Goal: Find specific page/section: Find specific page/section

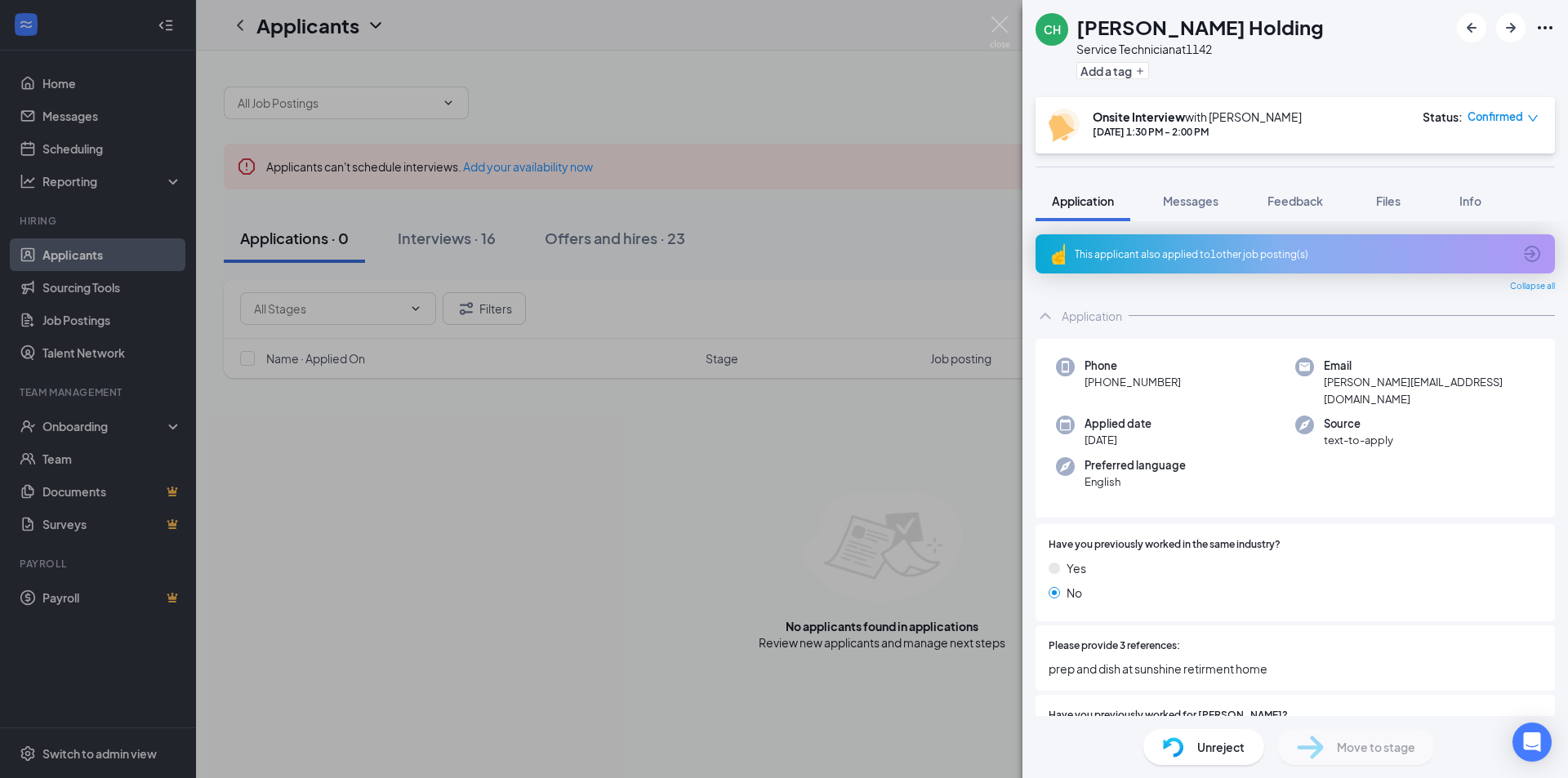
click at [625, 119] on div "CH Craig Holding Service Technician at 1142 Add a tag Onsite Interview with Jus…" at bounding box center [784, 389] width 1568 height 778
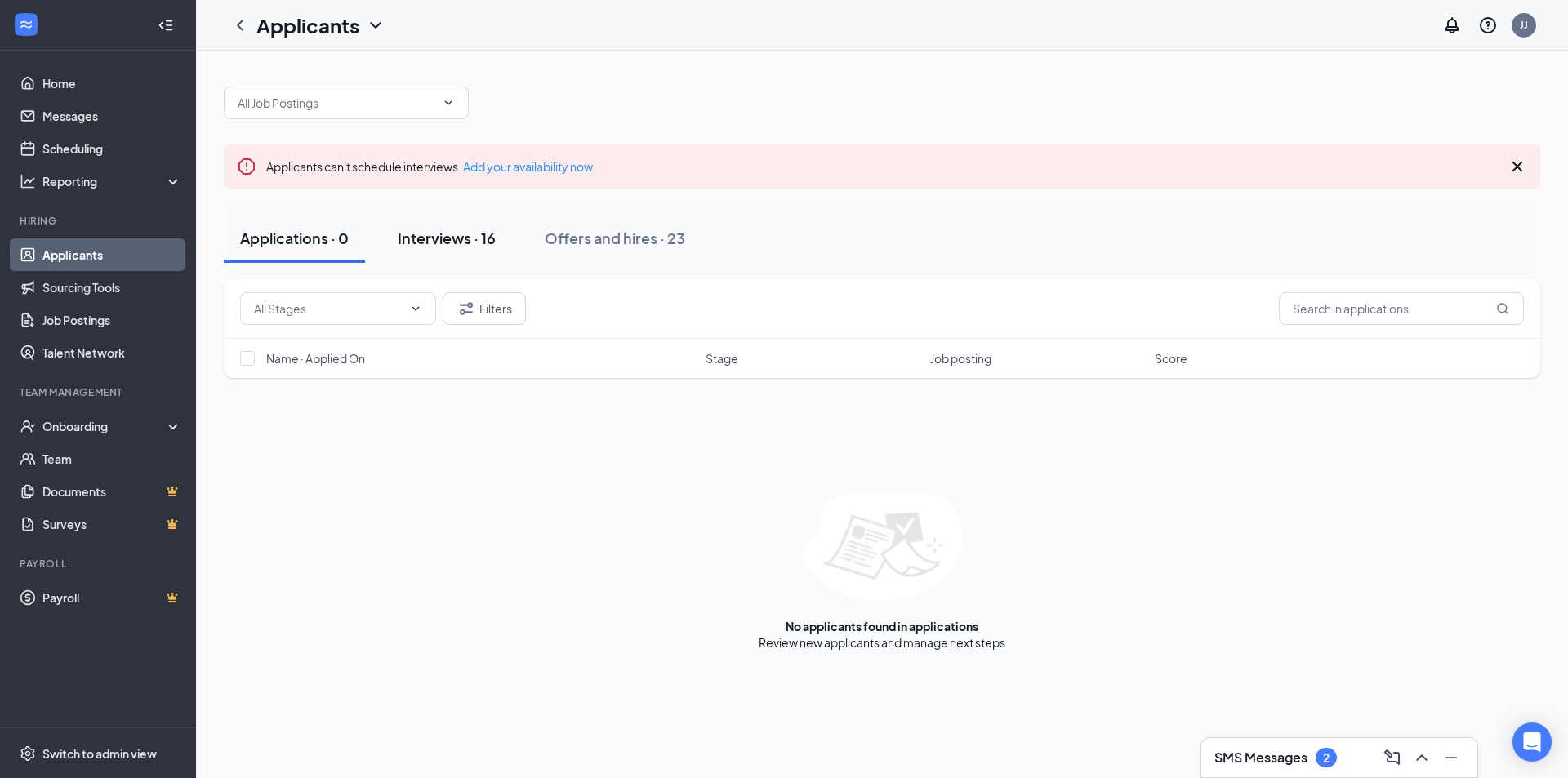
click at [454, 241] on div "Interviews · 16" at bounding box center [447, 238] width 98 height 21
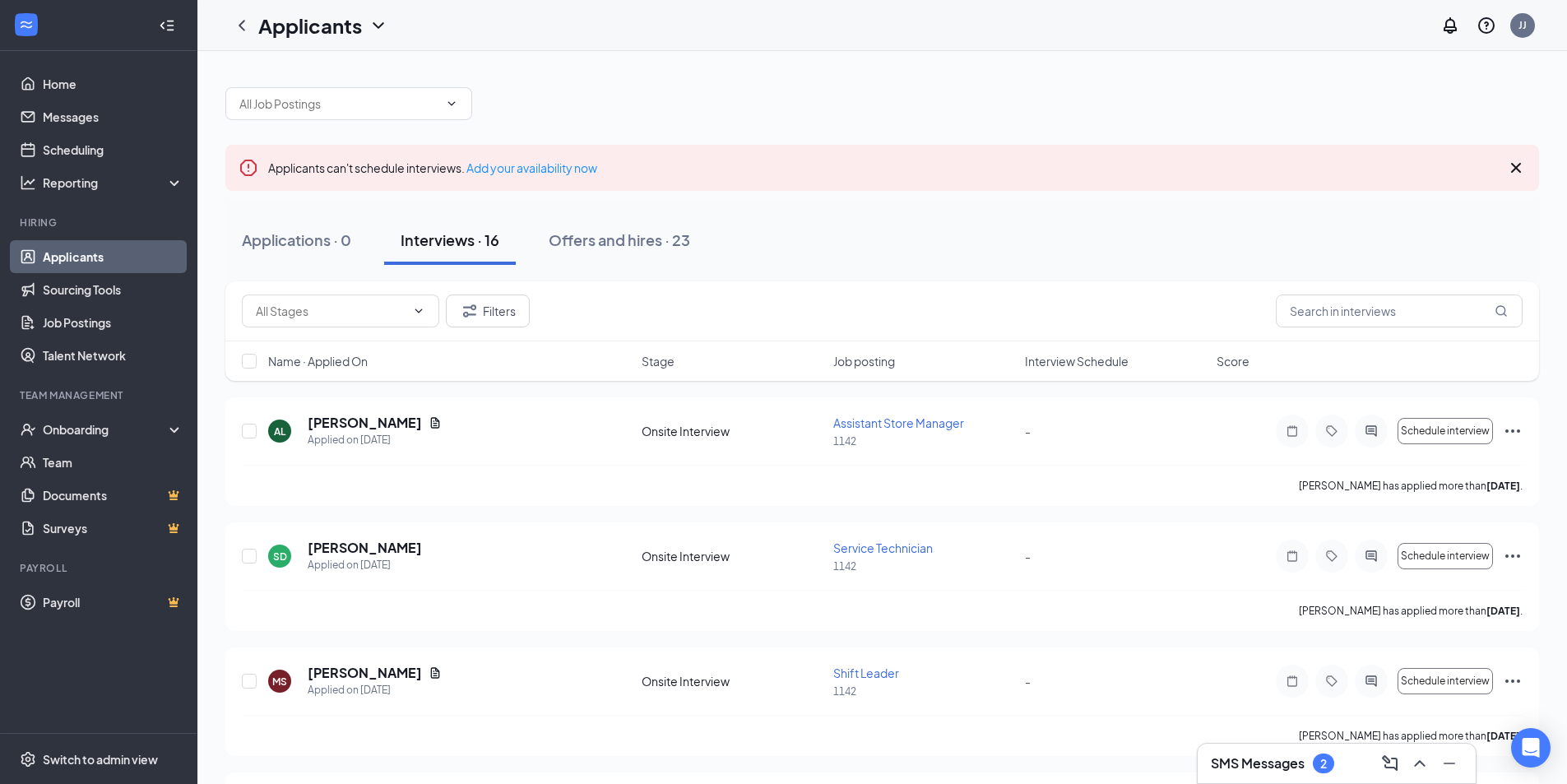
click at [1515, 169] on icon "Cross" at bounding box center [1516, 167] width 10 height 10
click at [1325, 310] on input "text" at bounding box center [1400, 310] width 246 height 33
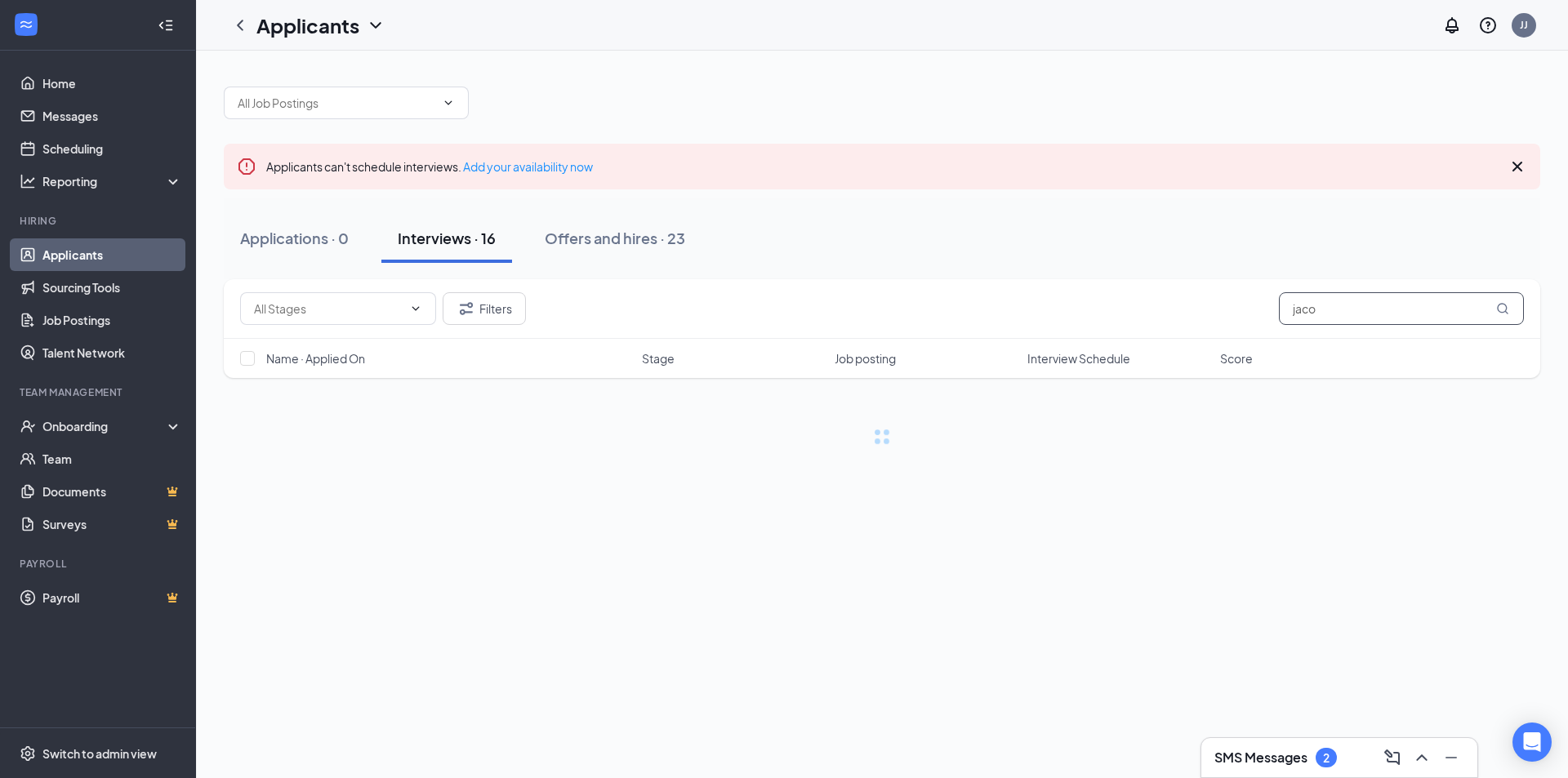
type input "jacob"
drag, startPoint x: 1324, startPoint y: 317, endPoint x: 1193, endPoint y: 327, distance: 131.4
click at [1193, 327] on div "Filters jacob" at bounding box center [882, 308] width 1317 height 59
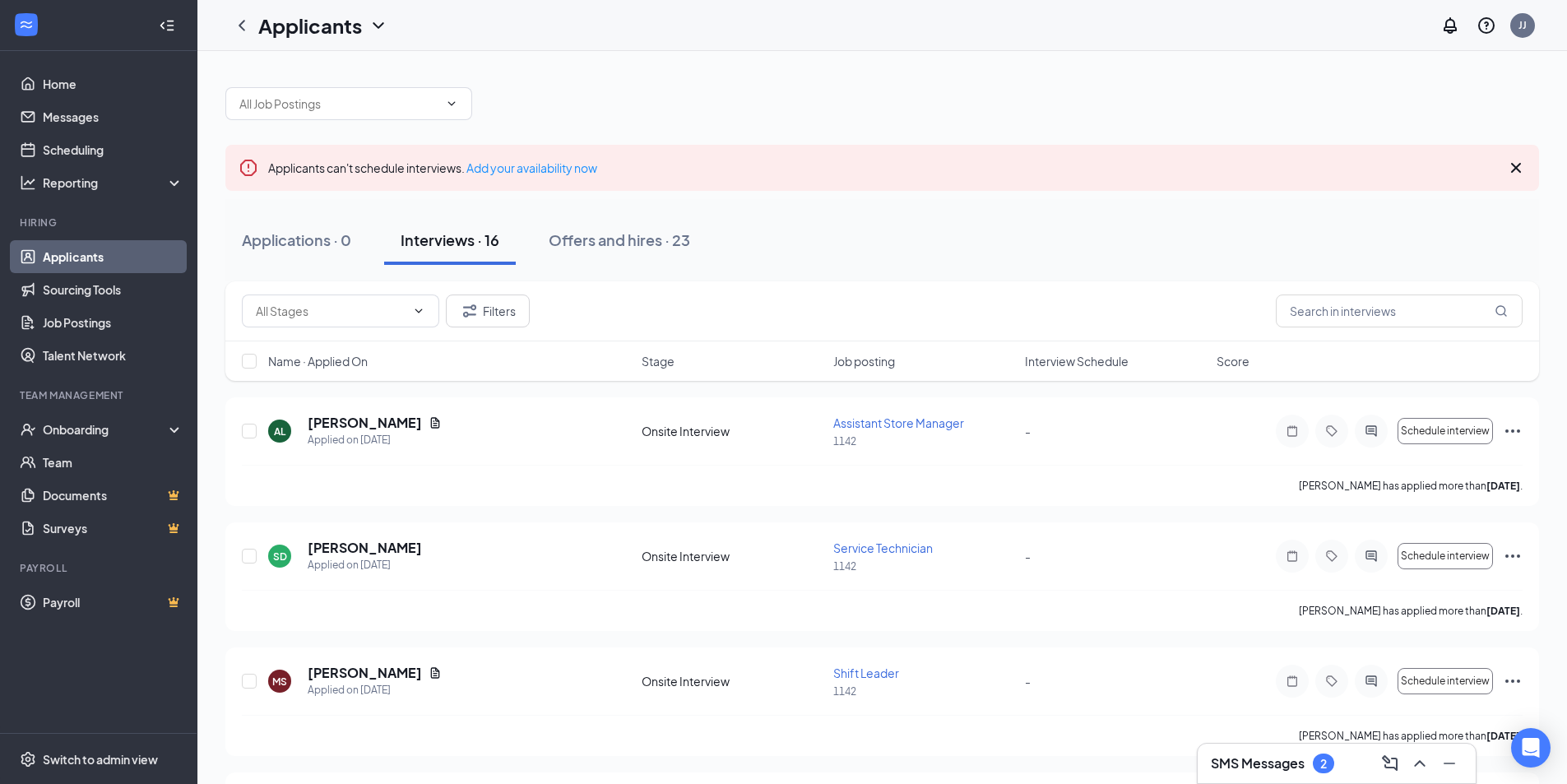
click at [1517, 163] on icon "Cross" at bounding box center [1516, 167] width 20 height 20
click at [343, 102] on input "text" at bounding box center [338, 103] width 199 height 18
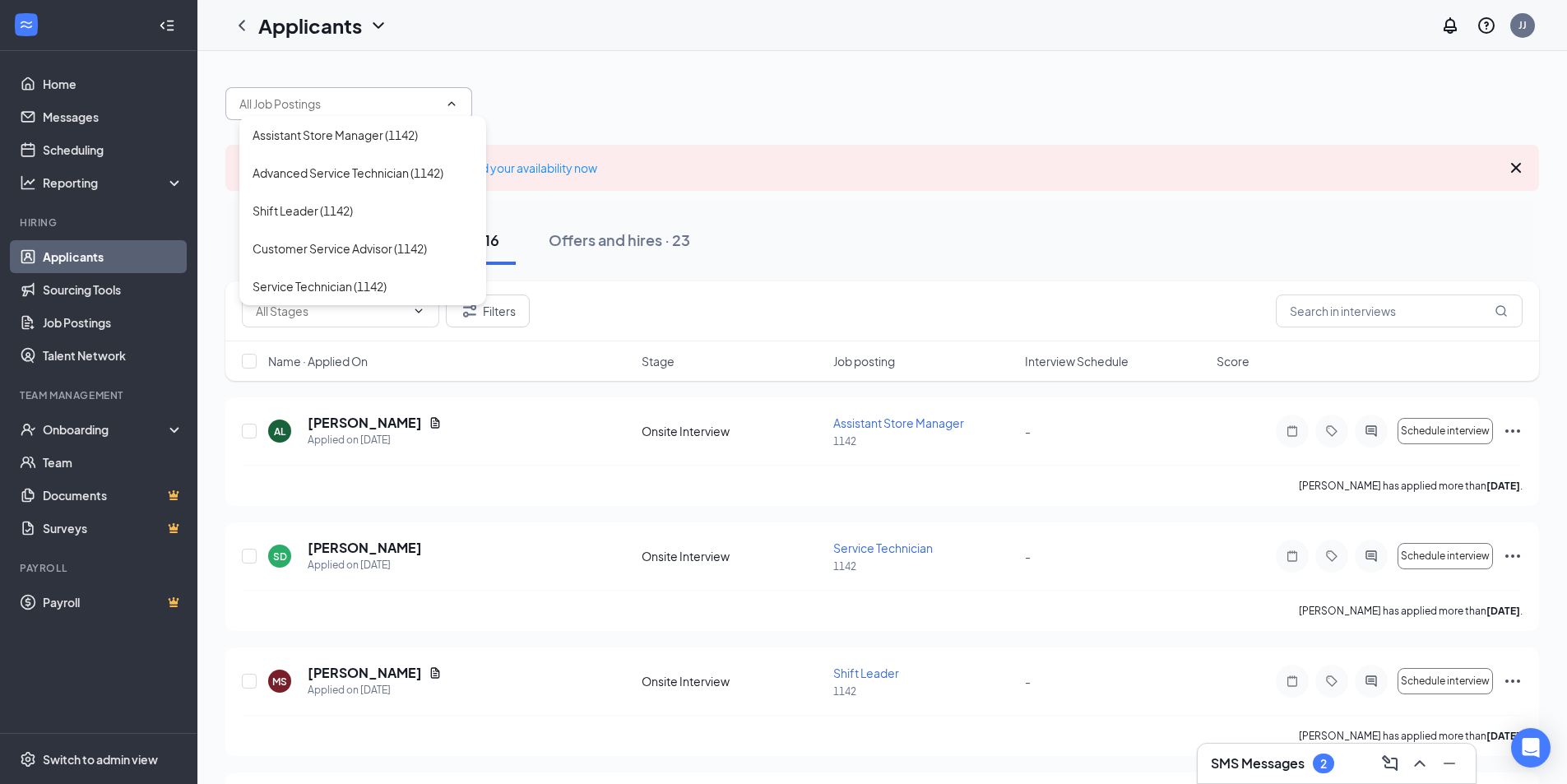
click at [428, 103] on input "text" at bounding box center [338, 103] width 199 height 18
